Goal: Find specific fact: Find specific page/section

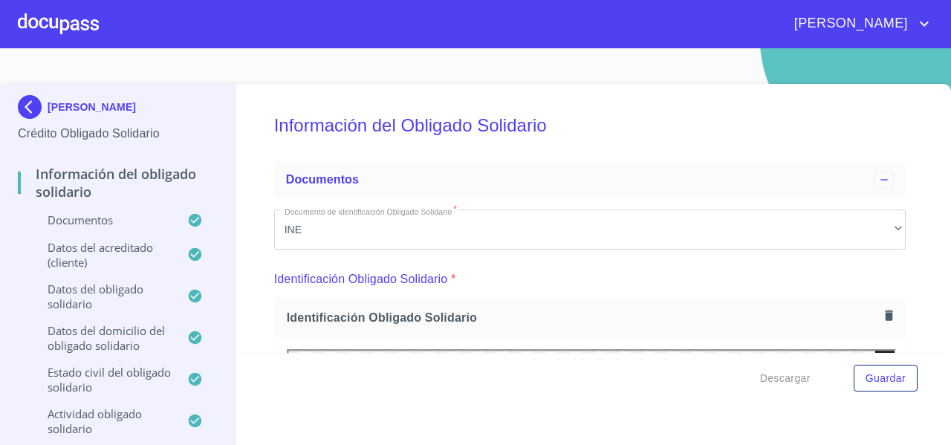
click at [45, 25] on div at bounding box center [58, 24] width 81 height 48
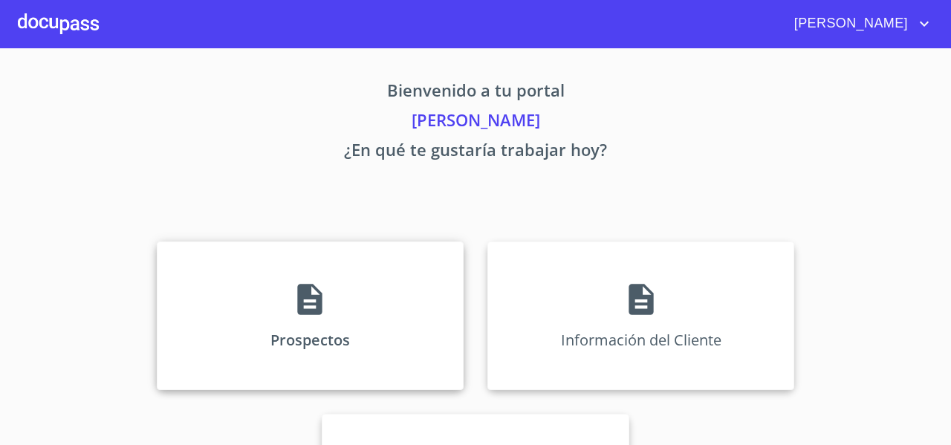
click at [211, 261] on div "Prospectos" at bounding box center [310, 315] width 307 height 149
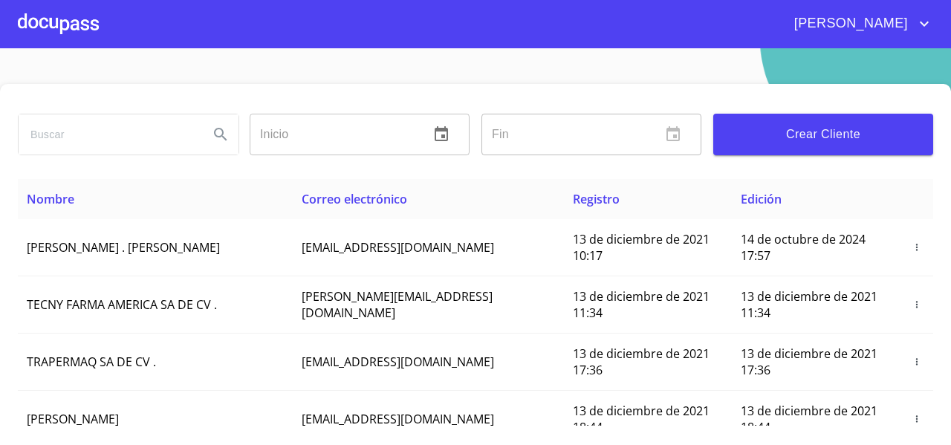
click at [67, 132] on input "search" at bounding box center [108, 134] width 178 height 40
type input "ALEJANDRA LIZ"
click at [212, 140] on icon "Search" at bounding box center [221, 135] width 18 height 18
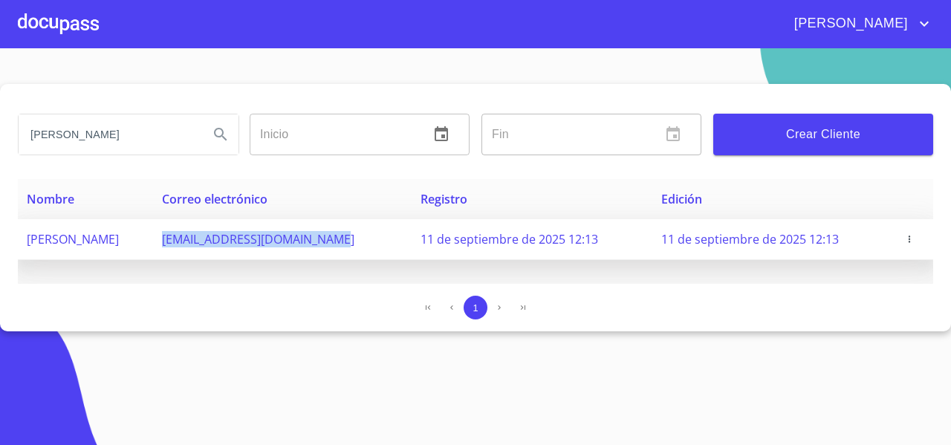
drag, startPoint x: 249, startPoint y: 244, endPoint x: 447, endPoint y: 250, distance: 197.7
click at [412, 250] on td "23ymediotablaroca@gmail.com" at bounding box center [282, 239] width 259 height 41
copy span "23ymediotablaroca@gmail.com"
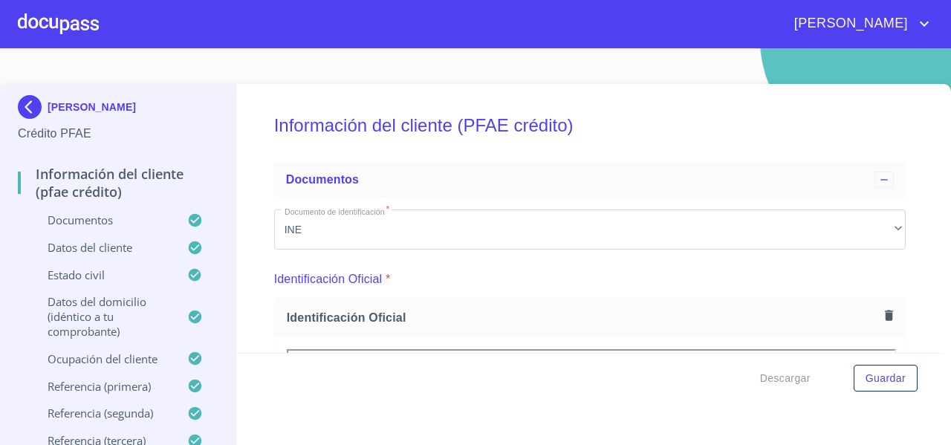
scroll to position [6349, 0]
